Goal: Task Accomplishment & Management: Manage account settings

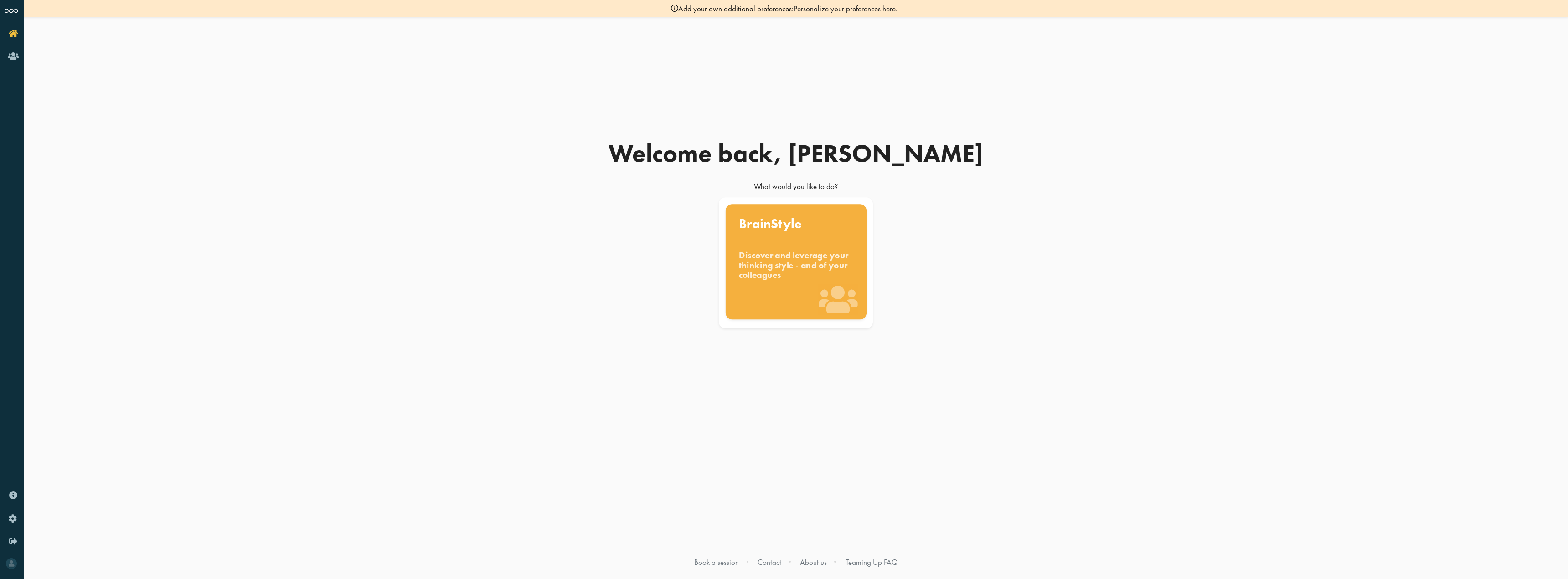
click at [802, 250] on div "Discover and leverage your thinking style - and of your colleagues" at bounding box center [796, 265] width 115 height 31
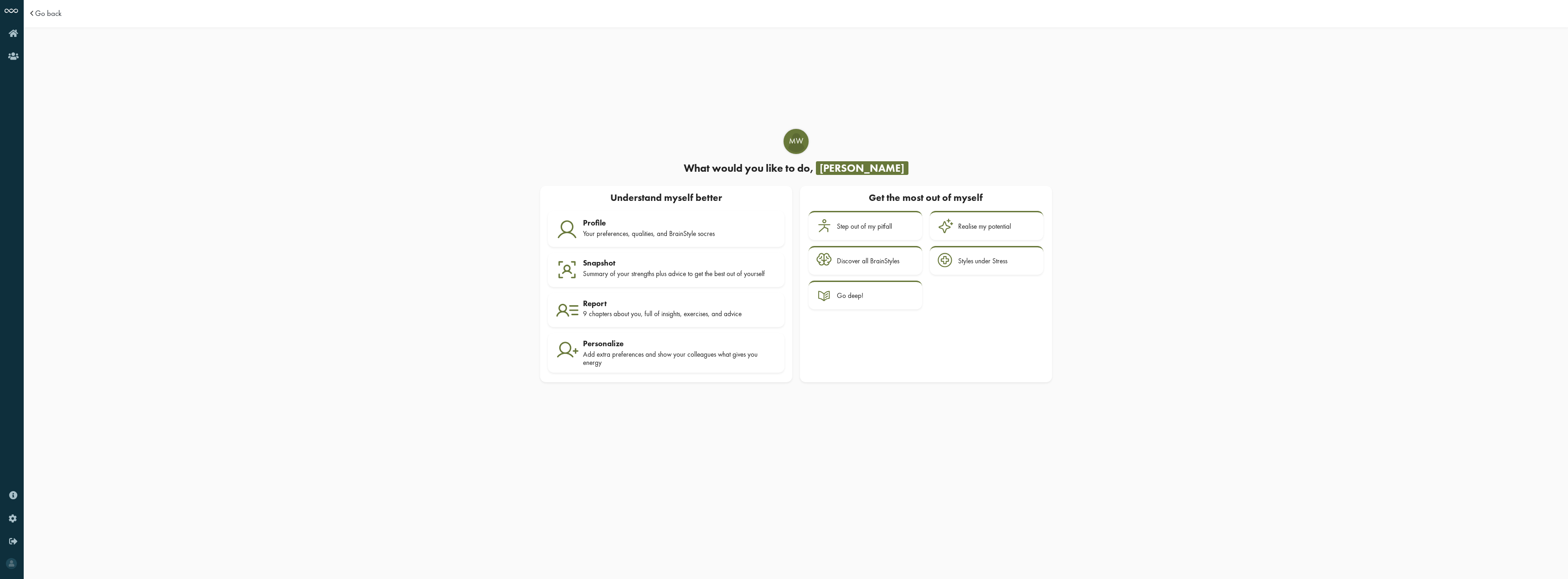
click at [419, 405] on div "MW What would you like to do, Melanie Understand myself better Get the most out…" at bounding box center [796, 302] width 1544 height 544
click at [38, 14] on span "Go back" at bounding box center [48, 13] width 27 height 8
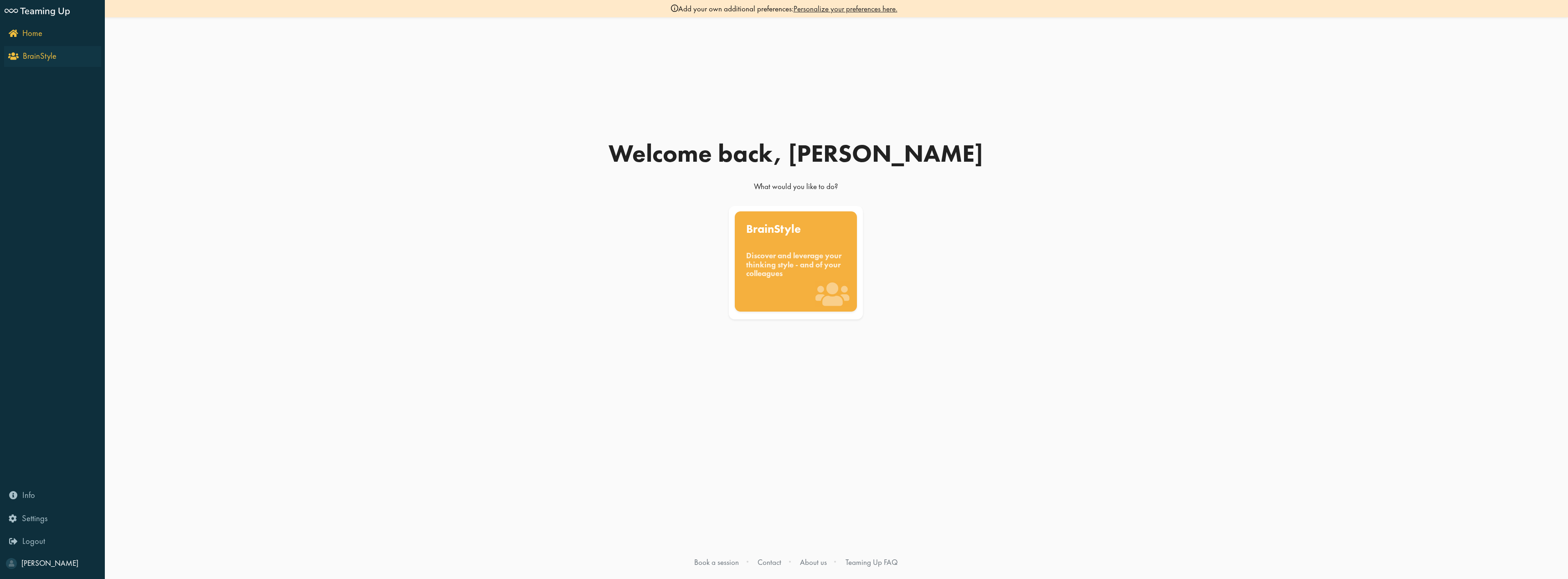
click at [26, 57] on span "BrainStyle" at bounding box center [39, 56] width 33 height 11
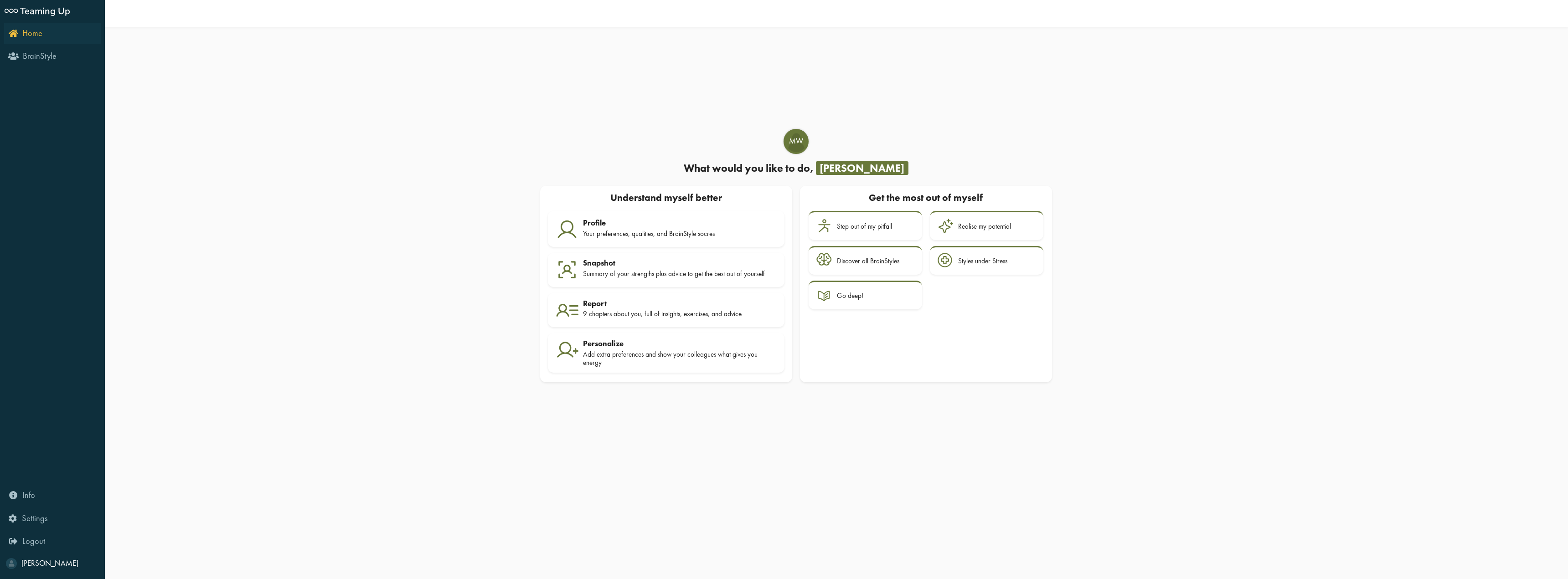
click at [6, 35] on link "Home" at bounding box center [53, 33] width 97 height 21
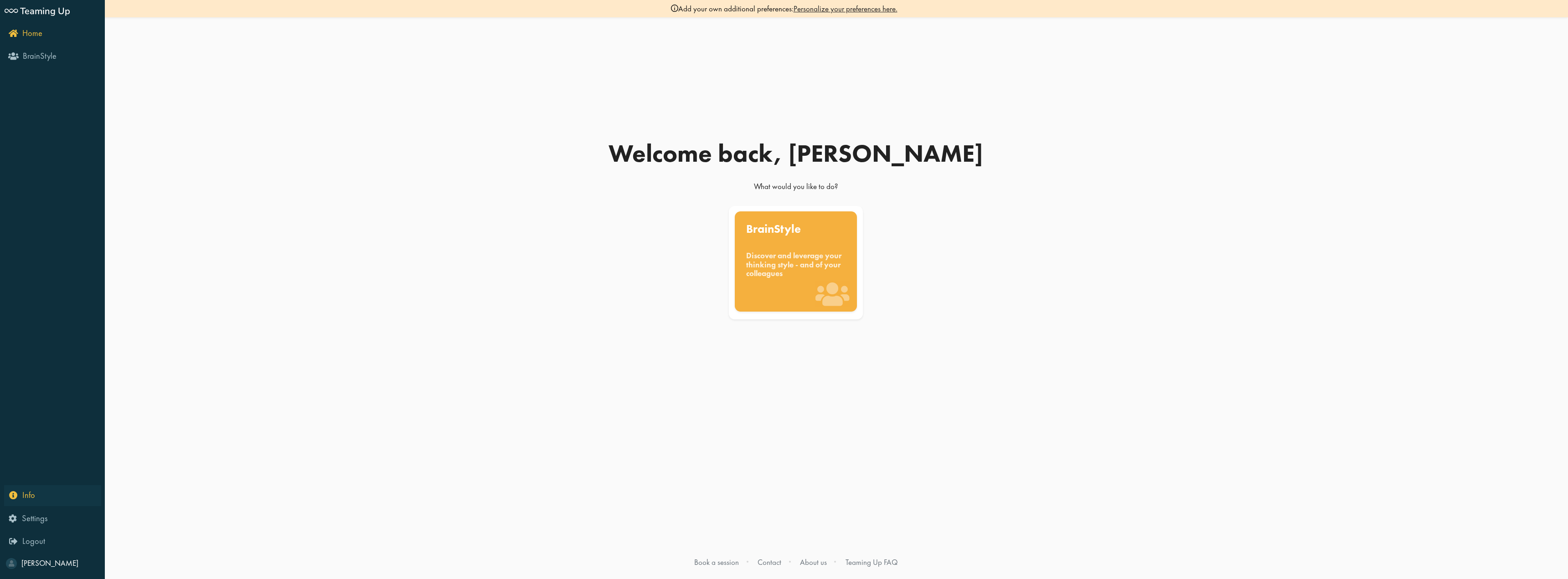
click at [29, 490] on span "Info" at bounding box center [29, 495] width 13 height 11
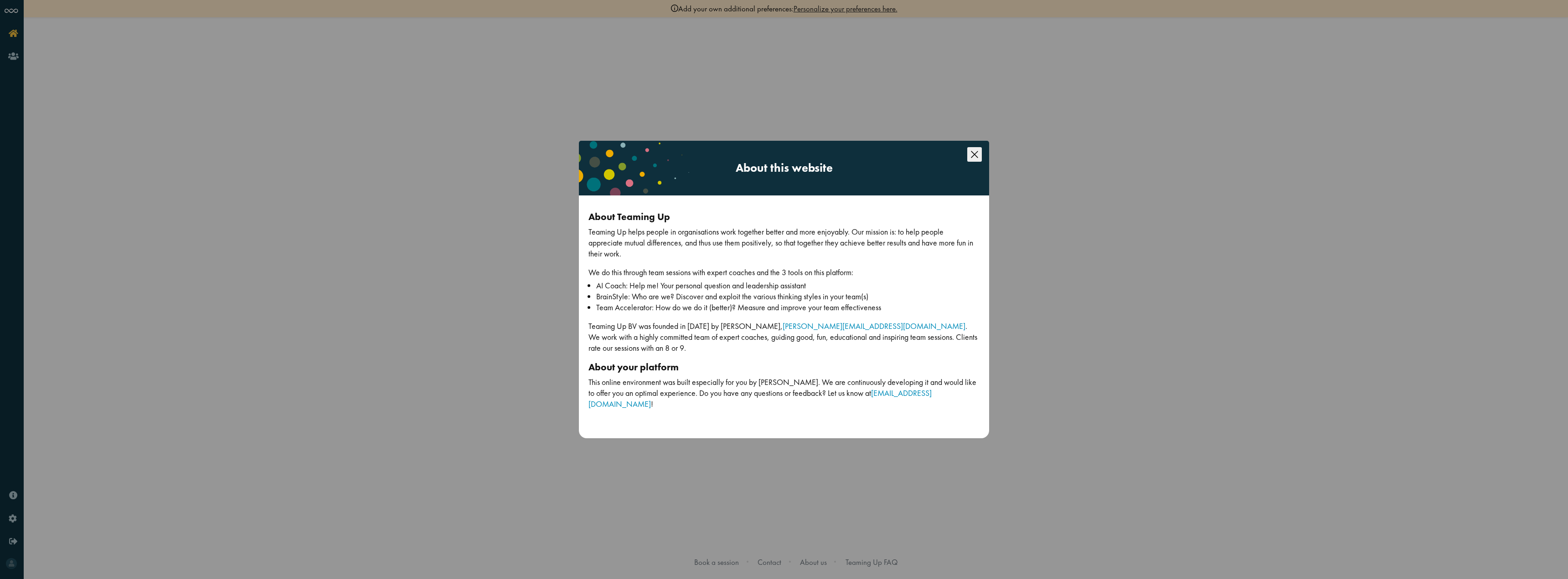
click at [979, 162] on icon "Close this dialog" at bounding box center [974, 154] width 14 height 14
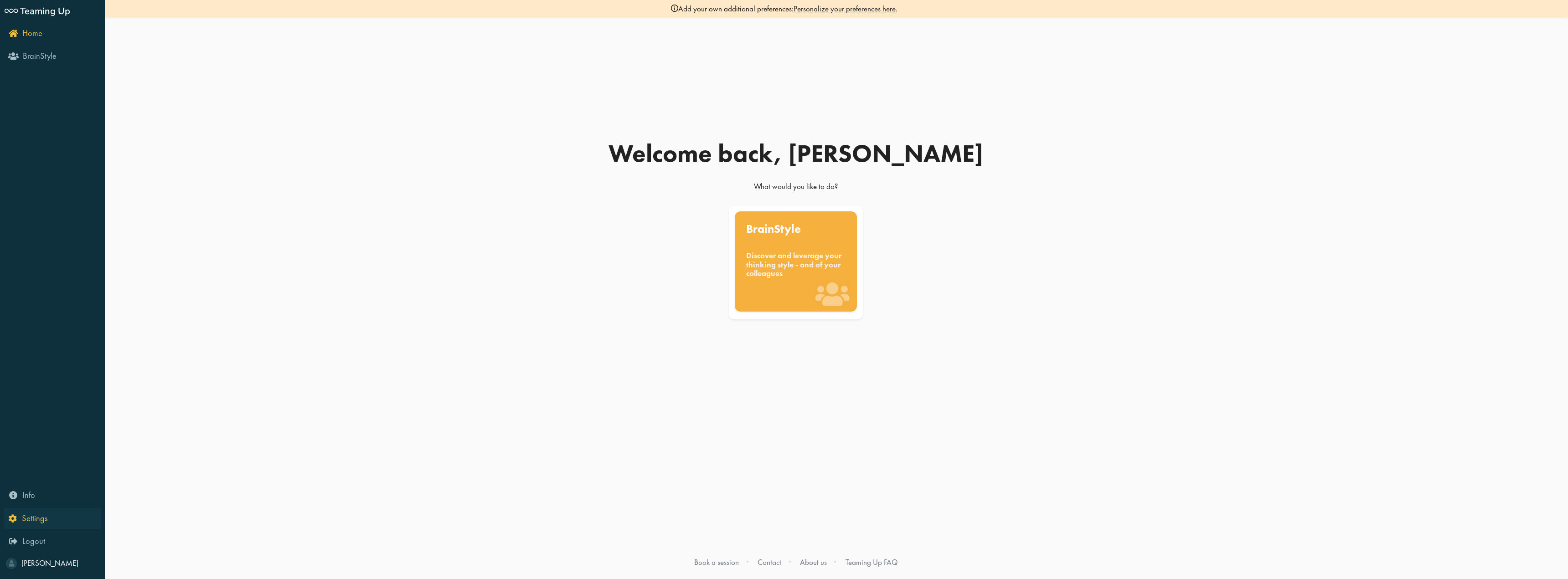
click at [27, 513] on link "Settings" at bounding box center [53, 518] width 97 height 21
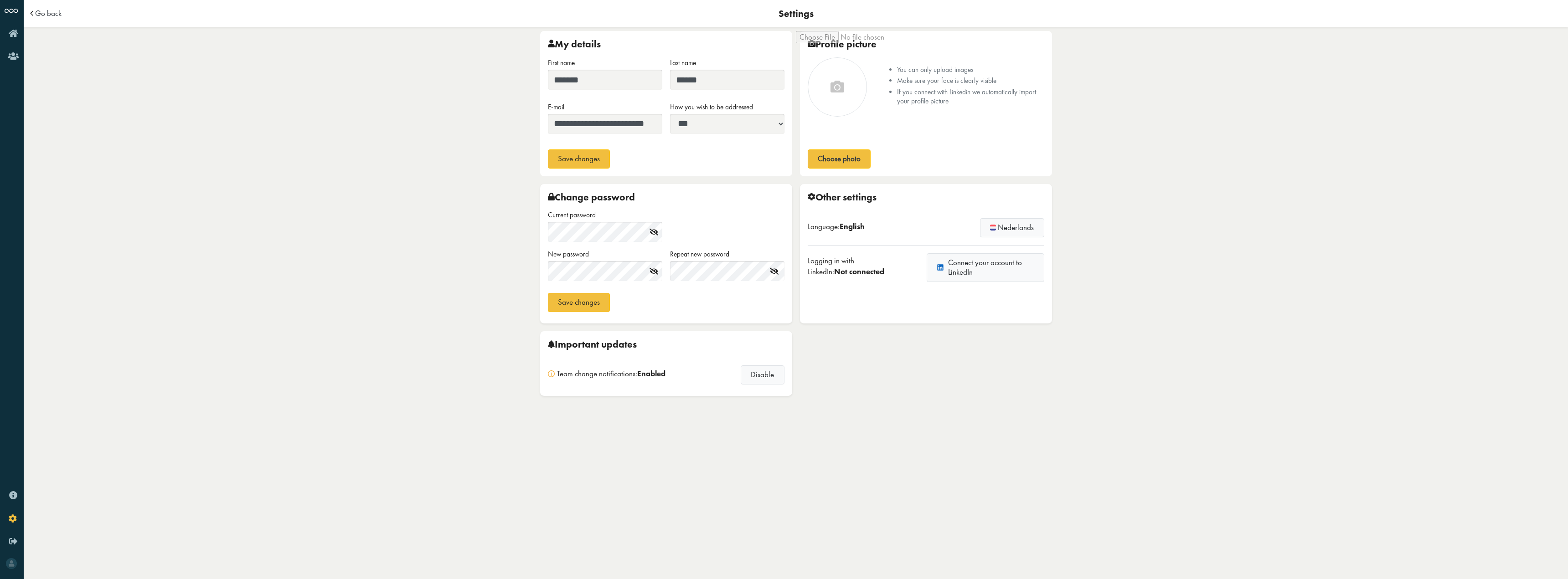
click at [779, 125] on select "**********" at bounding box center [727, 123] width 115 height 20
click at [429, 377] on body "**********" at bounding box center [796, 289] width 1544 height 579
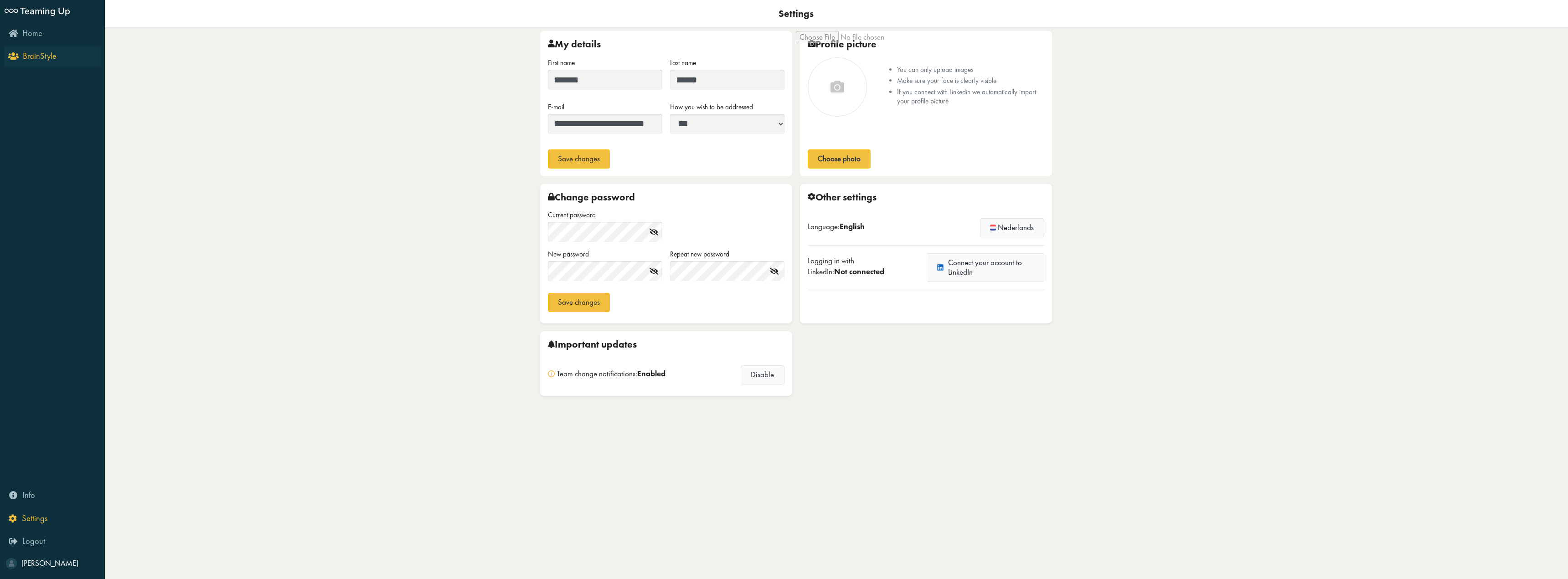
click at [36, 50] on link "BrainStyle" at bounding box center [53, 57] width 97 height 21
